Goal: Task Accomplishment & Management: Use online tool/utility

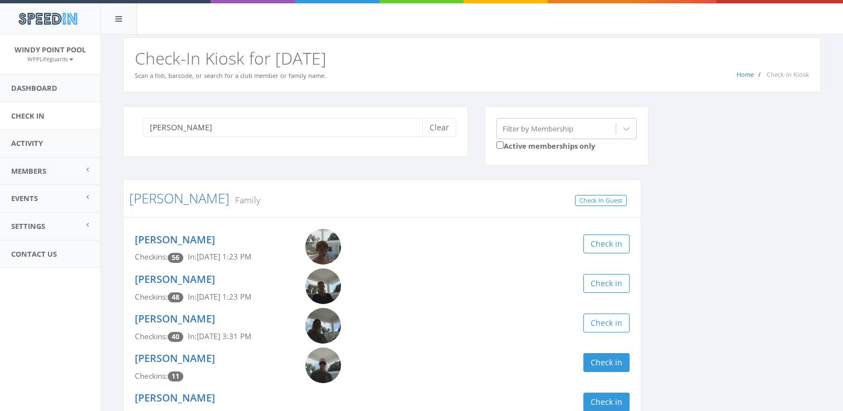
scroll to position [87, 0]
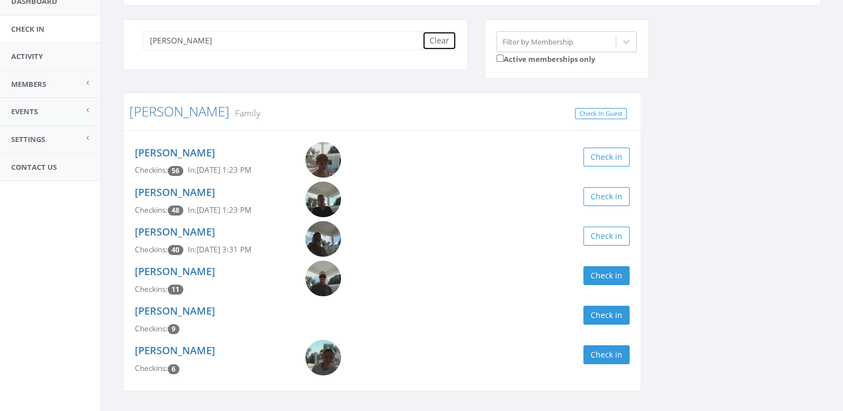
click at [437, 41] on button "Clear" at bounding box center [439, 40] width 34 height 19
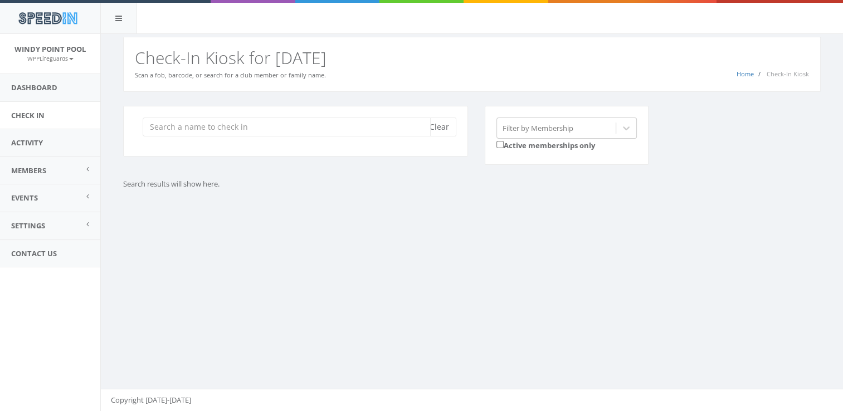
scroll to position [0, 0]
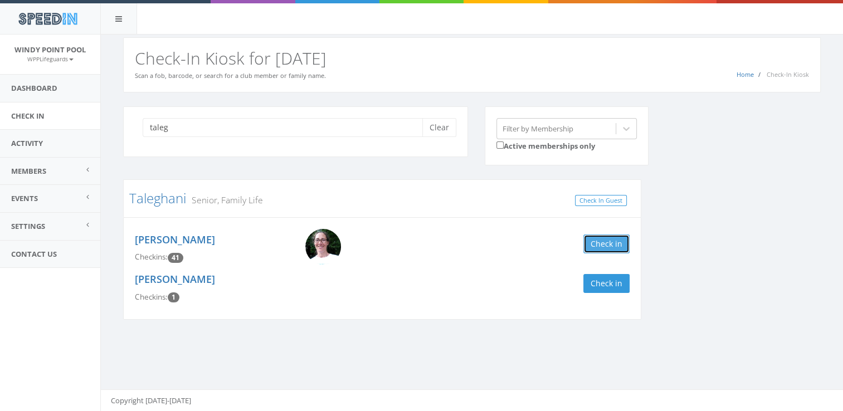
click at [597, 246] on button "Check in" at bounding box center [606, 244] width 46 height 19
click at [178, 131] on input "taleg" at bounding box center [287, 127] width 288 height 19
type input "t"
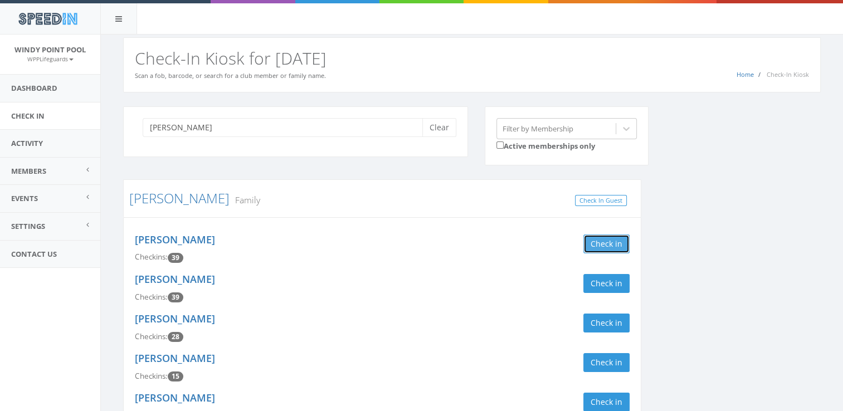
click at [613, 242] on button "Check in" at bounding box center [606, 244] width 46 height 19
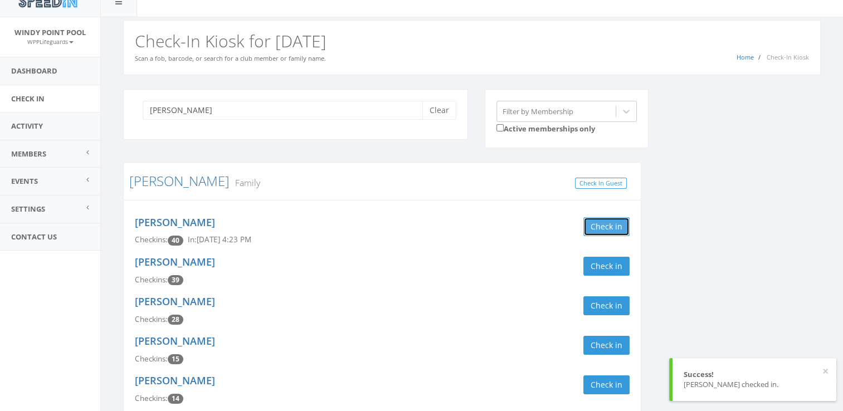
scroll to position [18, 0]
click at [612, 266] on button "Check in" at bounding box center [606, 265] width 46 height 19
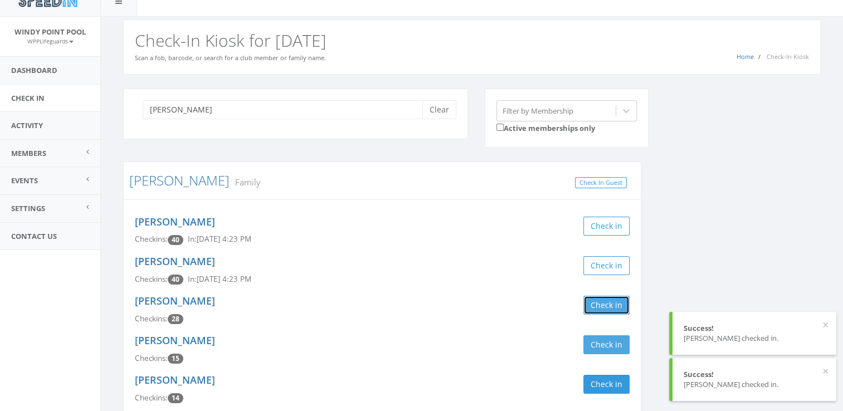
drag, startPoint x: 612, startPoint y: 302, endPoint x: 607, endPoint y: 344, distance: 42.6
click at [607, 344] on div "[PERSON_NAME] Checkins: 40 In: [DATE] 4:23 PM Check in [PERSON_NAME] Checkins: …" at bounding box center [382, 310] width 518 height 222
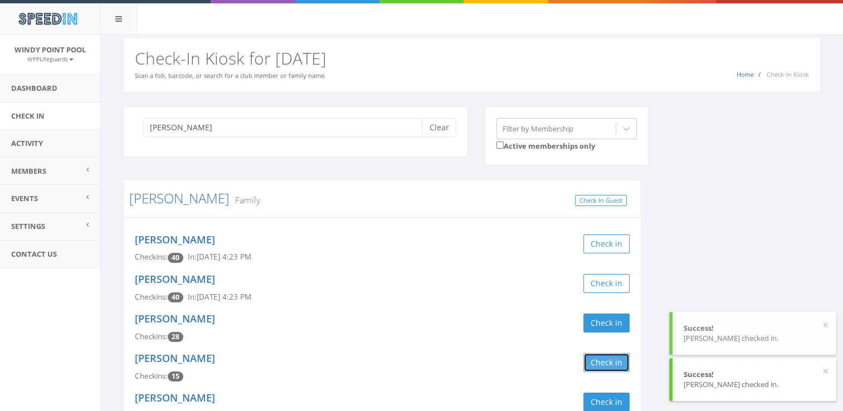
click at [609, 362] on button "Check in" at bounding box center [606, 362] width 46 height 19
click at [719, 251] on div "[PERSON_NAME] Clear Filter by Membership Active memberships only [PERSON_NAME] …" at bounding box center [472, 279] width 714 height 347
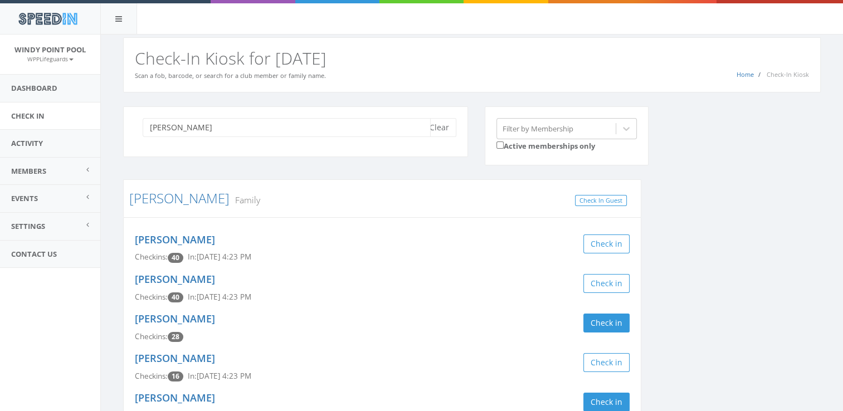
click at [338, 129] on input "[PERSON_NAME]" at bounding box center [287, 127] width 288 height 19
type input "m"
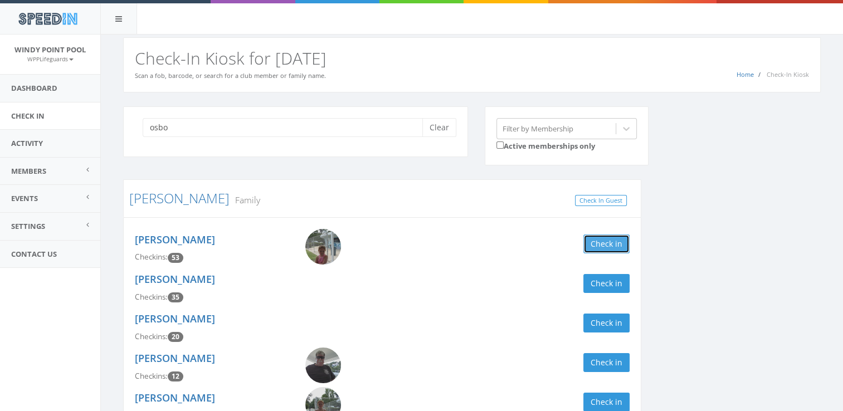
click at [595, 239] on button "Check in" at bounding box center [606, 244] width 46 height 19
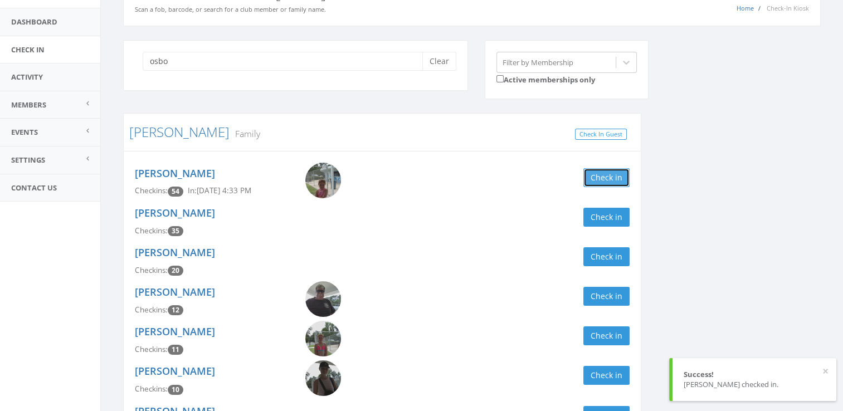
scroll to position [71, 0]
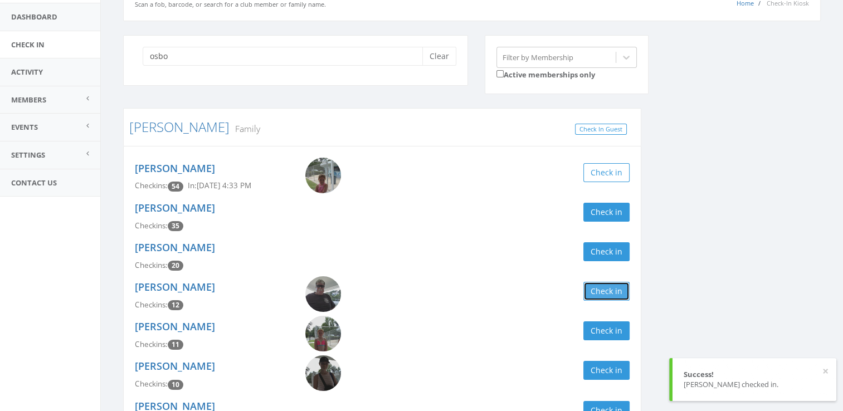
click at [605, 291] on button "Check in" at bounding box center [606, 291] width 46 height 19
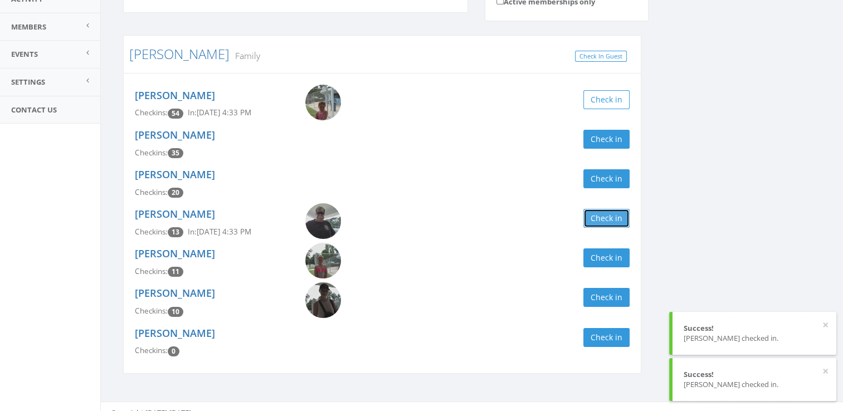
scroll to position [149, 0]
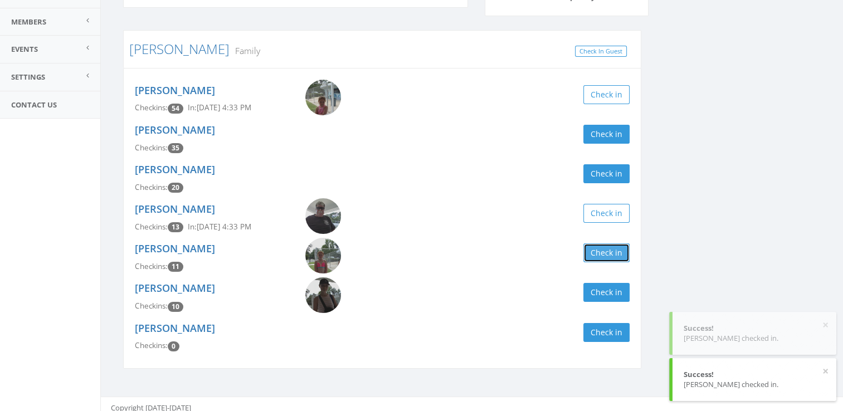
click at [617, 252] on button "Check in" at bounding box center [606, 252] width 46 height 19
drag, startPoint x: 783, startPoint y: 138, endPoint x: 751, endPoint y: 182, distance: 54.6
click at [751, 182] on div "osbo Clear Filter by Membership Active memberships only [PERSON_NAME] Family Ch…" at bounding box center [472, 170] width 714 height 426
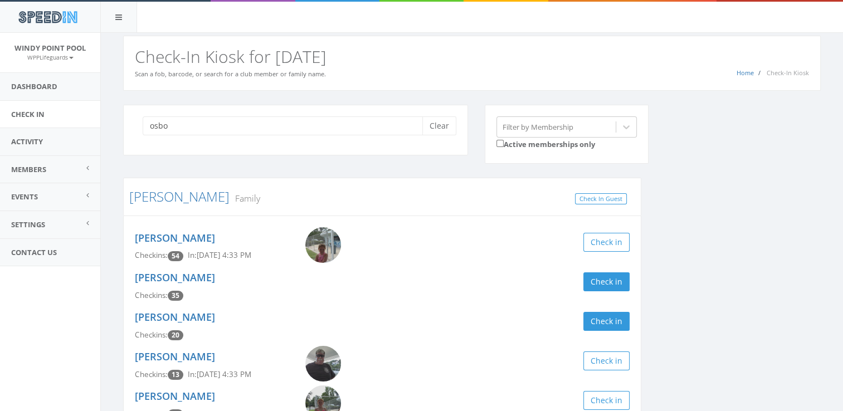
scroll to position [0, 0]
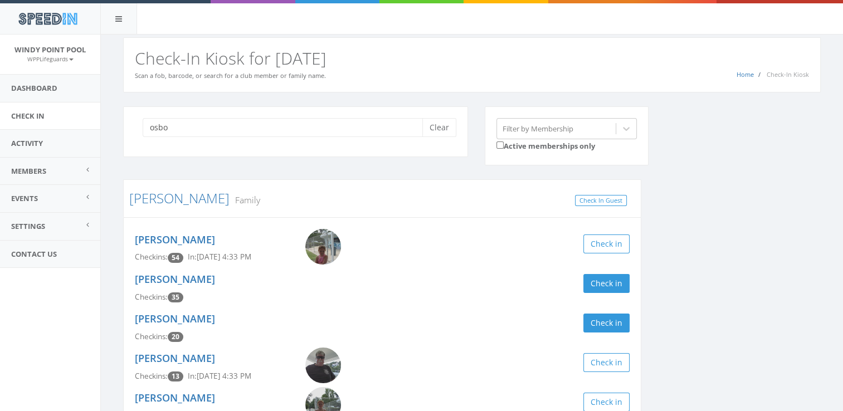
click at [383, 136] on div "osbo Clear" at bounding box center [295, 131] width 345 height 51
click at [364, 128] on input "osbo" at bounding box center [287, 127] width 288 height 19
type input "o"
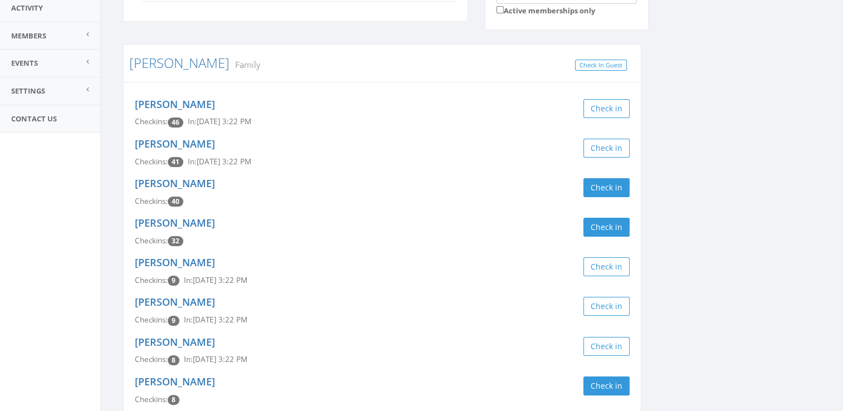
scroll to position [136, 0]
type input "grana"
click at [598, 188] on button "Check in" at bounding box center [606, 187] width 46 height 19
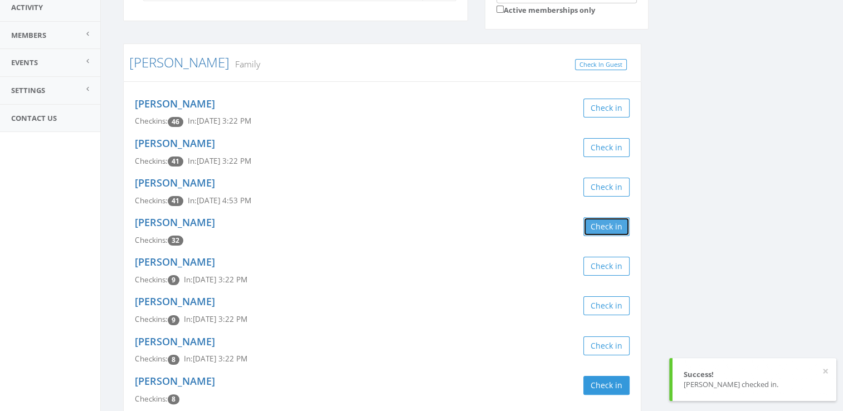
click at [596, 231] on button "Check in" at bounding box center [606, 226] width 46 height 19
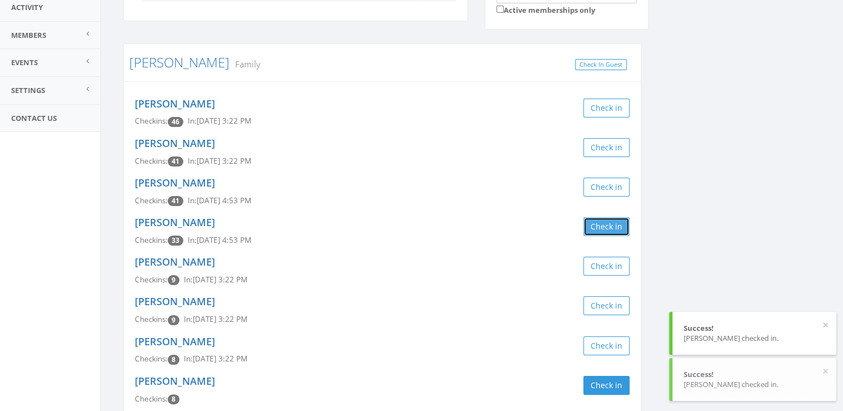
scroll to position [196, 0]
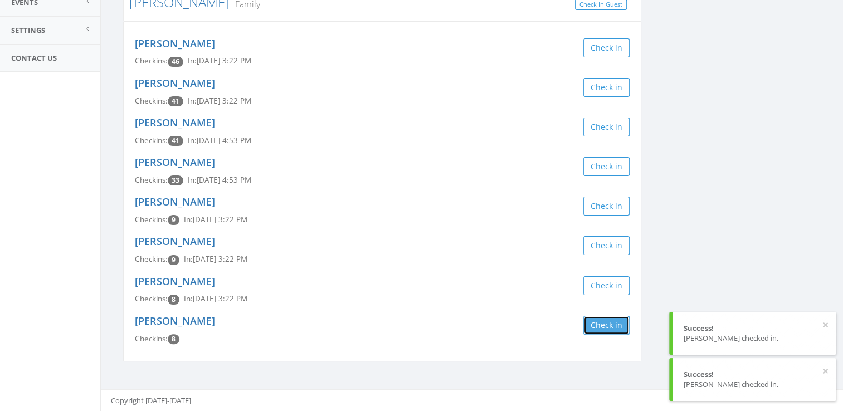
click at [602, 324] on button "Check in" at bounding box center [606, 325] width 46 height 19
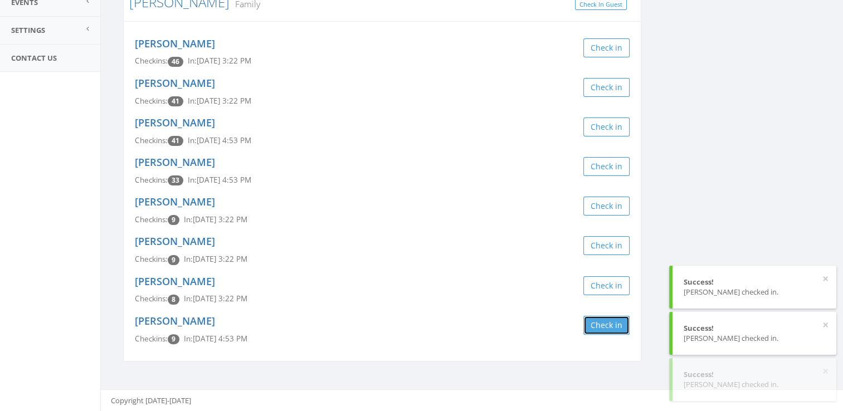
scroll to position [0, 0]
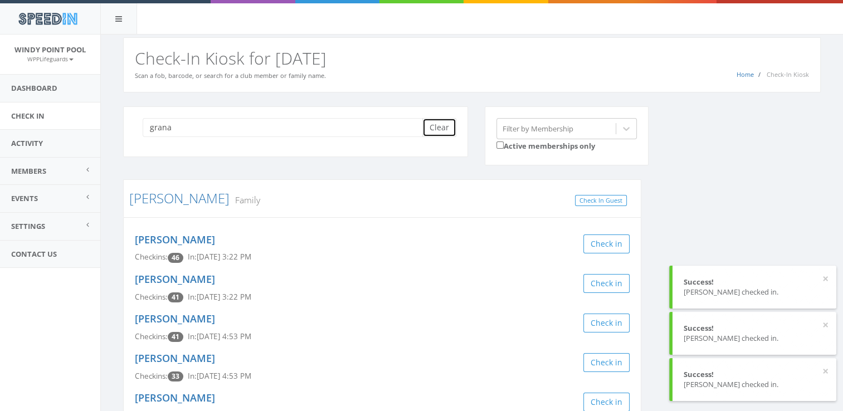
click at [445, 126] on button "Clear" at bounding box center [439, 127] width 34 height 19
